Goal: Task Accomplishment & Management: Manage account settings

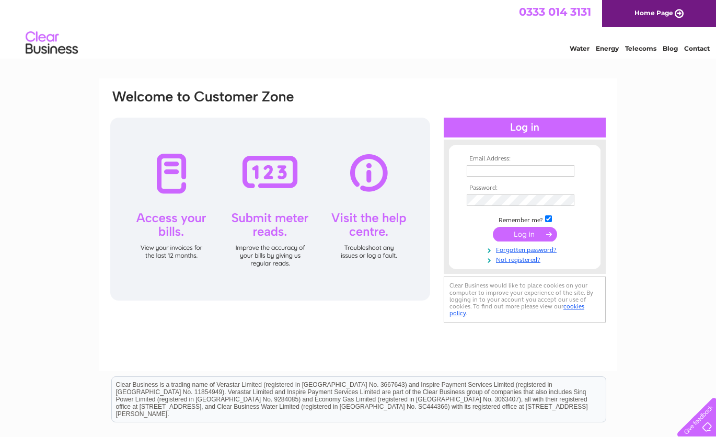
type input "lduff29@hotmail.co.uk"
click at [534, 232] on input "submit" at bounding box center [525, 234] width 64 height 15
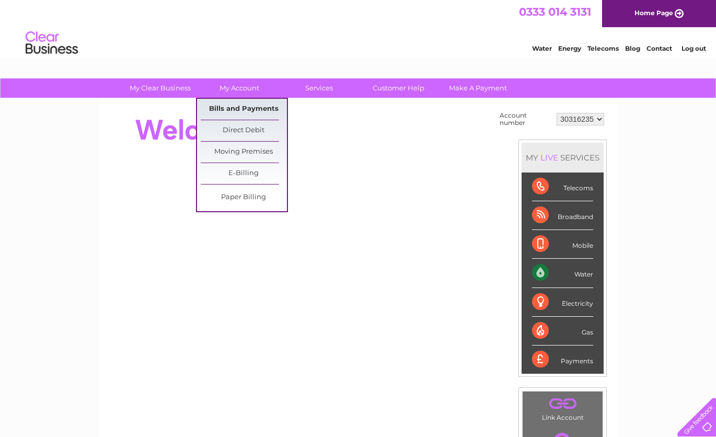
click at [254, 106] on link "Bills and Payments" at bounding box center [244, 109] width 86 height 21
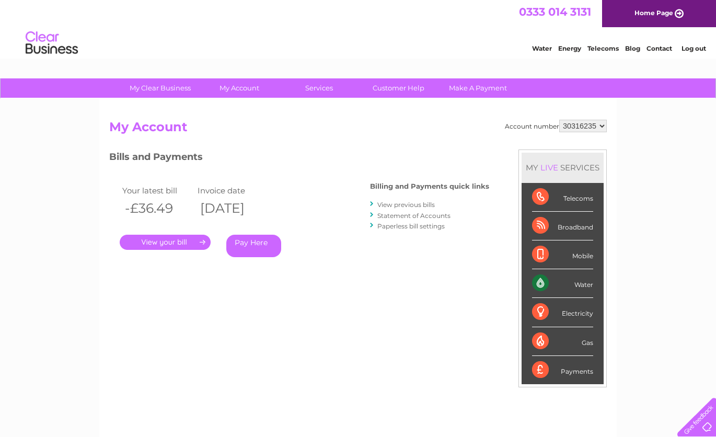
click at [184, 242] on link "." at bounding box center [165, 242] width 91 height 15
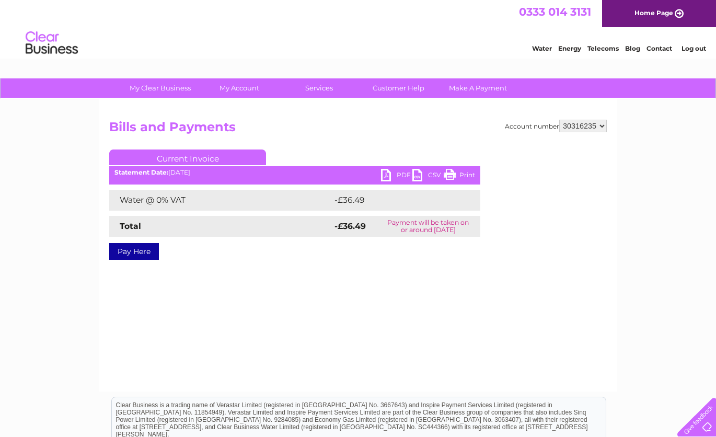
click at [451, 177] on link "Print" at bounding box center [459, 176] width 31 height 15
click at [384, 176] on link "PDF" at bounding box center [396, 176] width 31 height 15
click at [239, 99] on div "Account number 30316235 Bills and Payments Current Invoice PDF CSV Print -£36.49" at bounding box center [358, 245] width 518 height 293
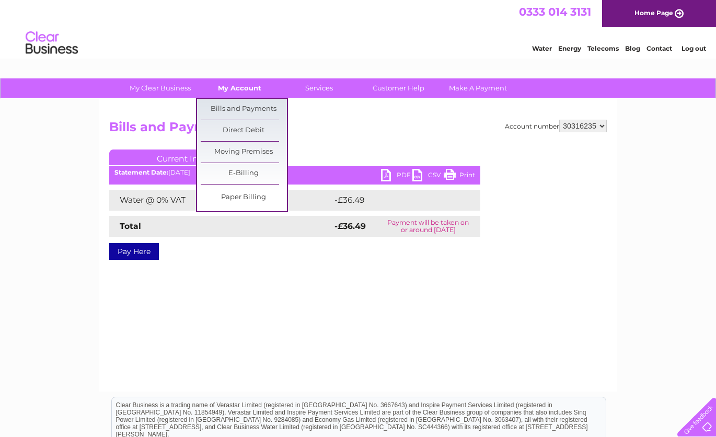
click at [240, 92] on link "My Account" at bounding box center [240, 87] width 86 height 19
click at [243, 111] on link "Bills and Payments" at bounding box center [244, 109] width 86 height 21
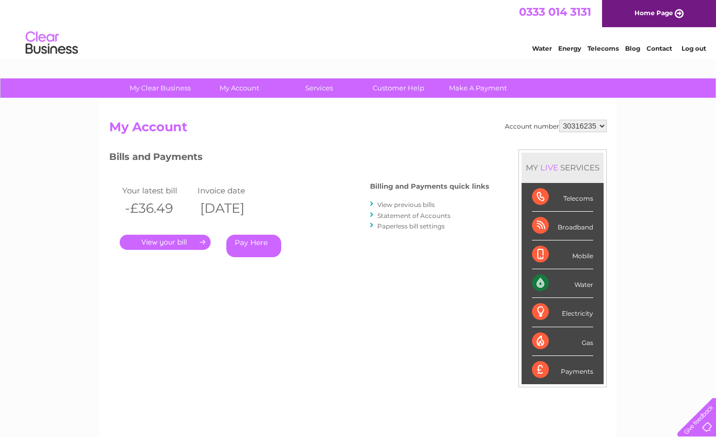
click at [425, 208] on link "View previous bills" at bounding box center [407, 205] width 58 height 8
click at [422, 204] on link "View previous bills" at bounding box center [407, 205] width 58 height 8
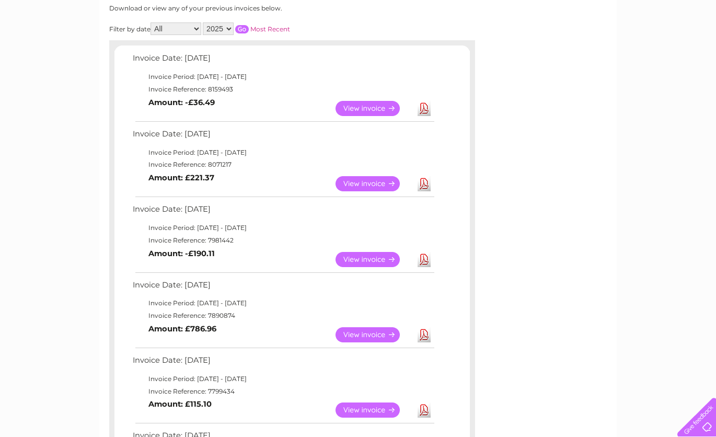
scroll to position [147, 0]
